Goal: Task Accomplishment & Management: Use online tool/utility

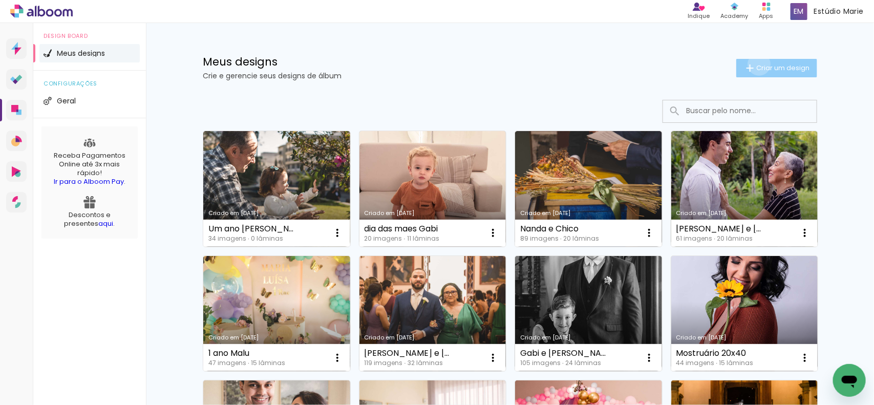
click at [756, 65] on span "Criar um design" at bounding box center [782, 68] width 53 height 7
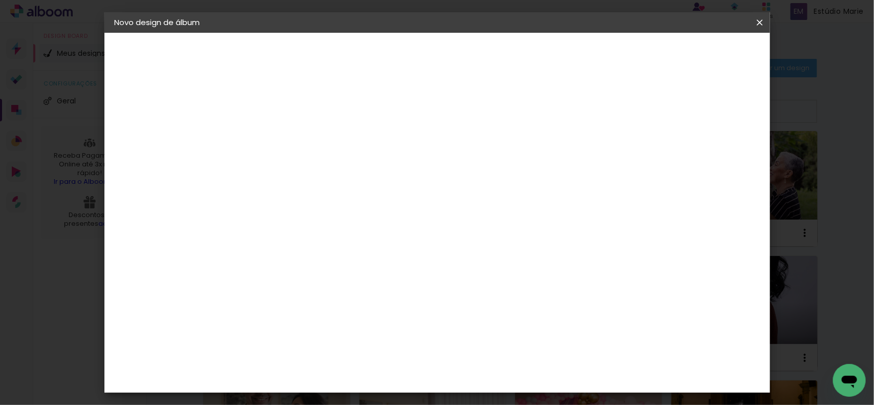
click at [282, 136] on input at bounding box center [282, 138] width 0 height 16
type input "Gestante Maira"
type paper-input "Gestante Maira"
click at [0, 0] on slot "Avançar" at bounding box center [0, 0] width 0 height 0
click at [359, 176] on paper-input-container at bounding box center [308, 164] width 111 height 23
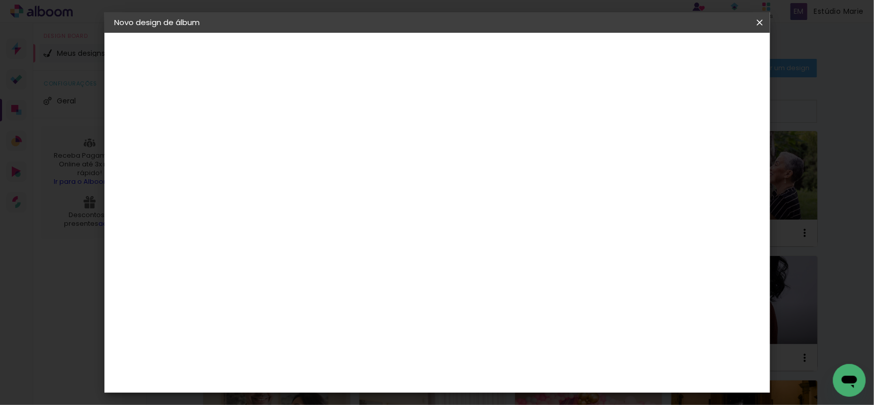
type input "requinte"
type paper-input "requinte"
click at [310, 228] on div "Requinte" at bounding box center [292, 231] width 35 height 8
click at [446, 59] on paper-button "Avançar" at bounding box center [421, 54] width 50 height 17
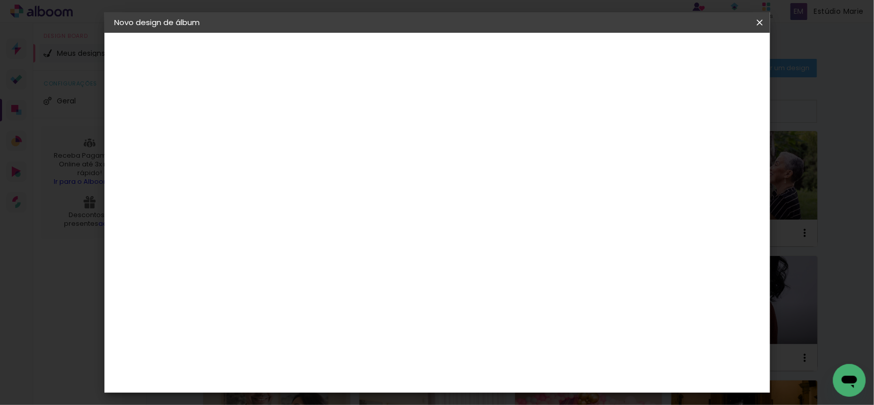
click at [351, 309] on span "20 × 20" at bounding box center [328, 319] width 48 height 21
click at [0, 0] on slot "Avançar" at bounding box center [0, 0] width 0 height 0
click at [562, 106] on div at bounding box center [557, 110] width 9 height 9
type paper-checkbox "on"
click at [630, 46] on paper-button "Iniciar design" at bounding box center [596, 54] width 67 height 17
